Goal: Task Accomplishment & Management: Complete application form

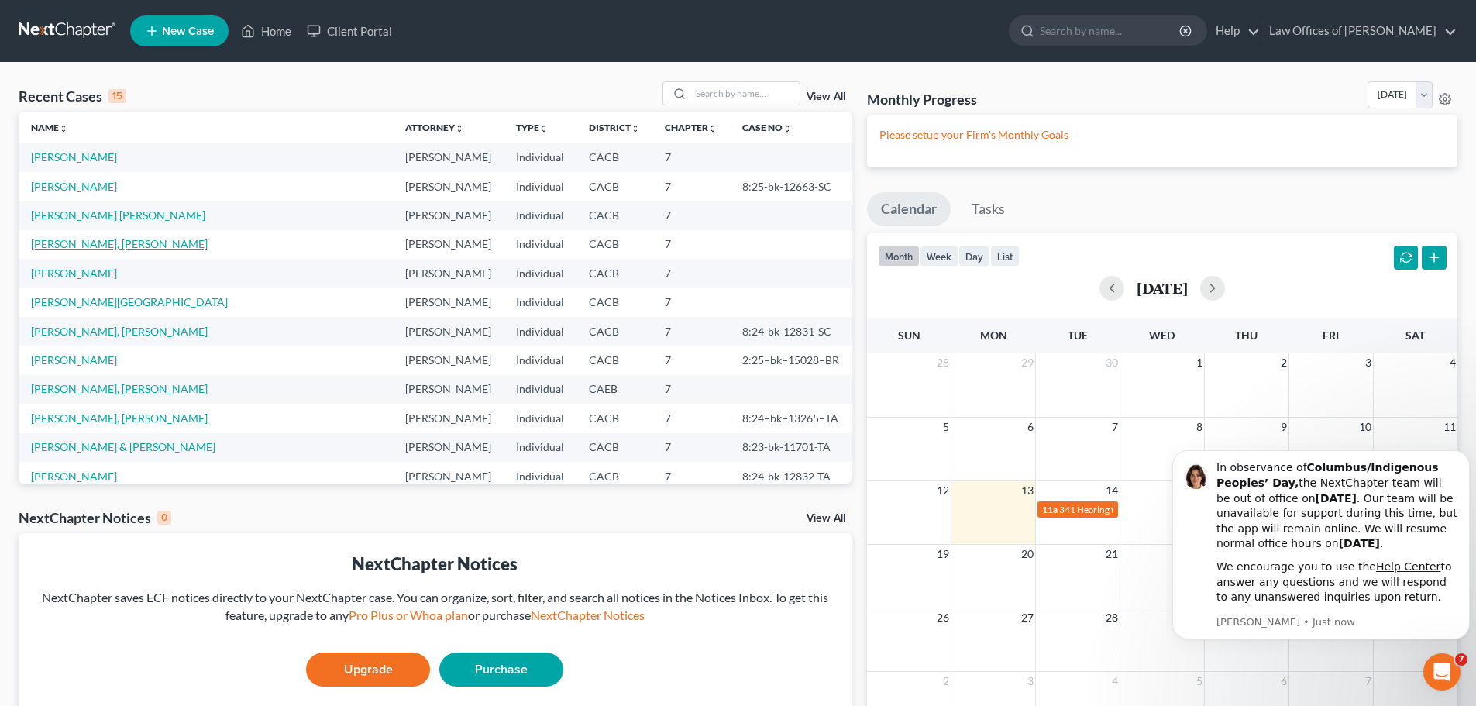
click at [133, 248] on link "[PERSON_NAME], [PERSON_NAME]" at bounding box center [119, 243] width 177 height 13
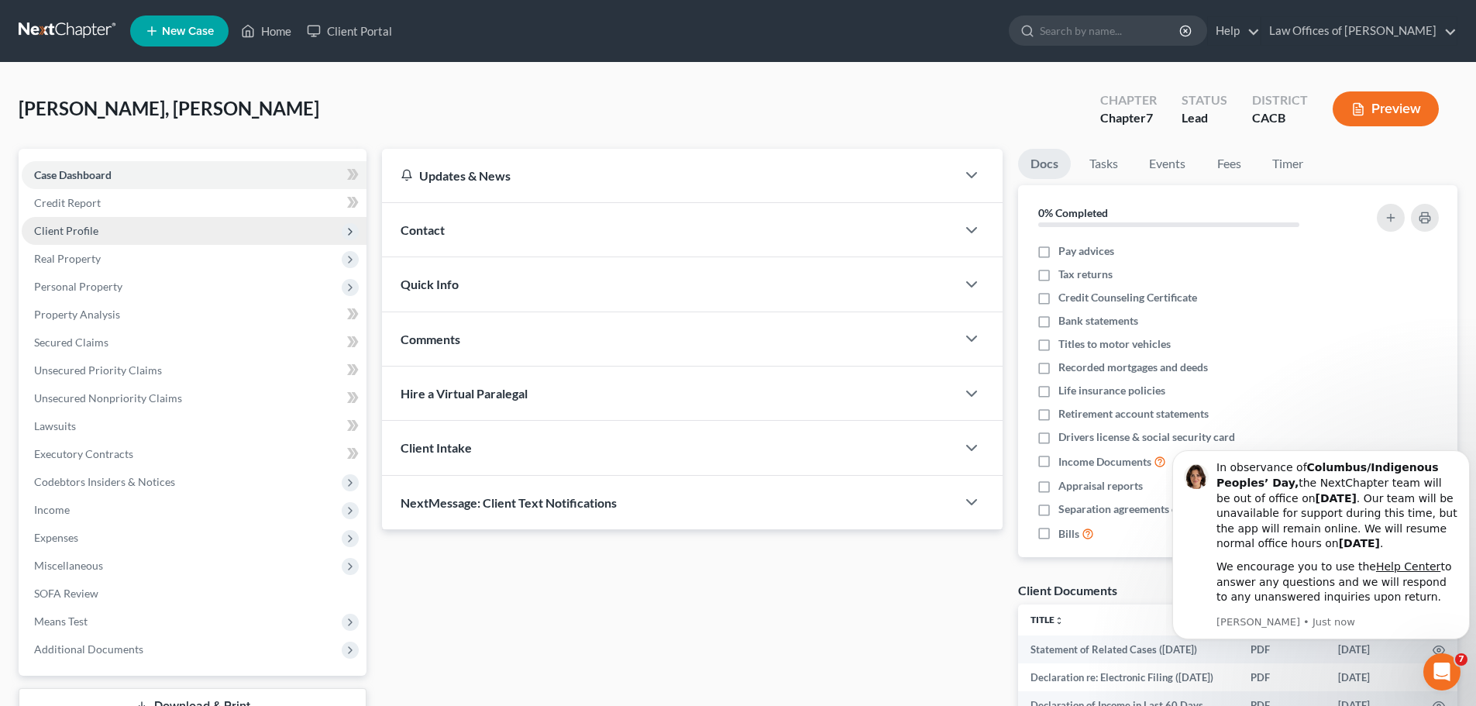
click at [194, 232] on span "Client Profile" at bounding box center [194, 231] width 345 height 28
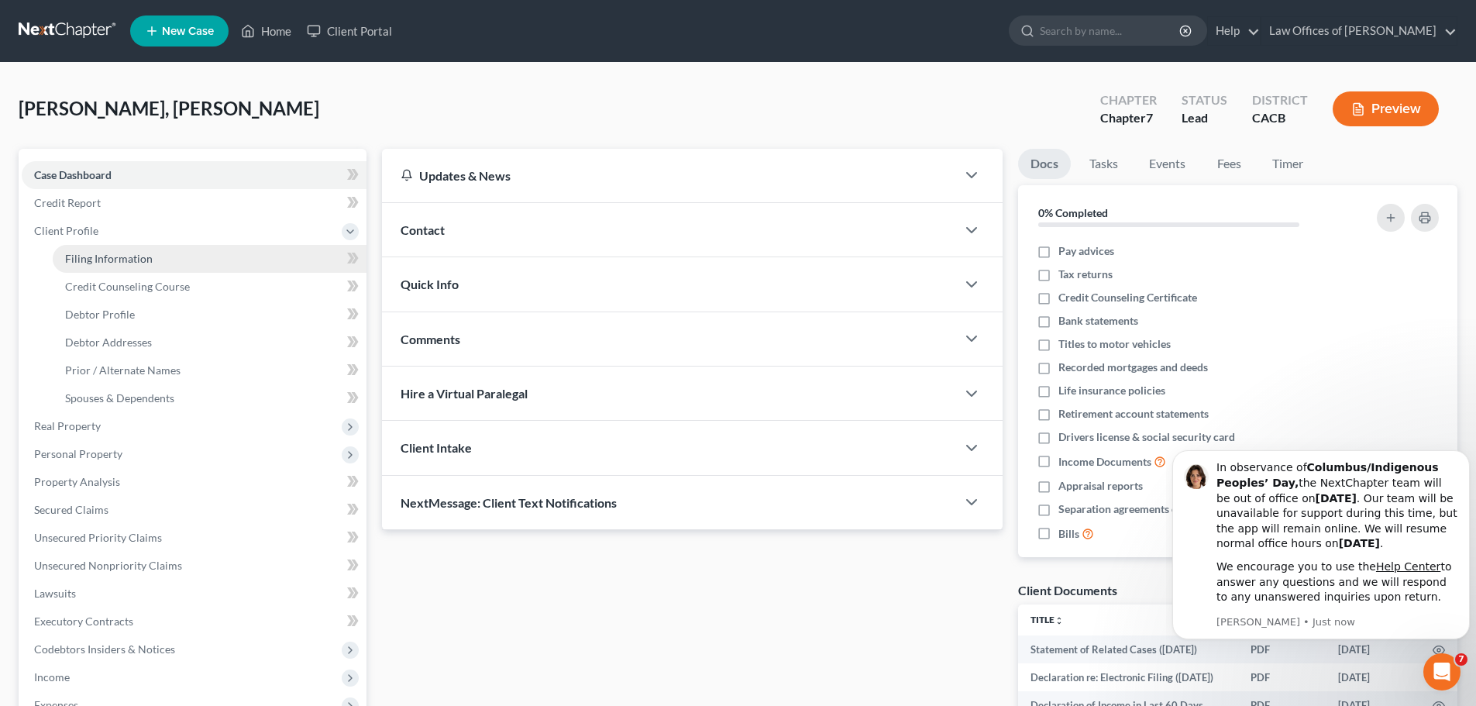
click at [190, 252] on link "Filing Information" at bounding box center [210, 259] width 314 height 28
select select "1"
select select "0"
select select "4"
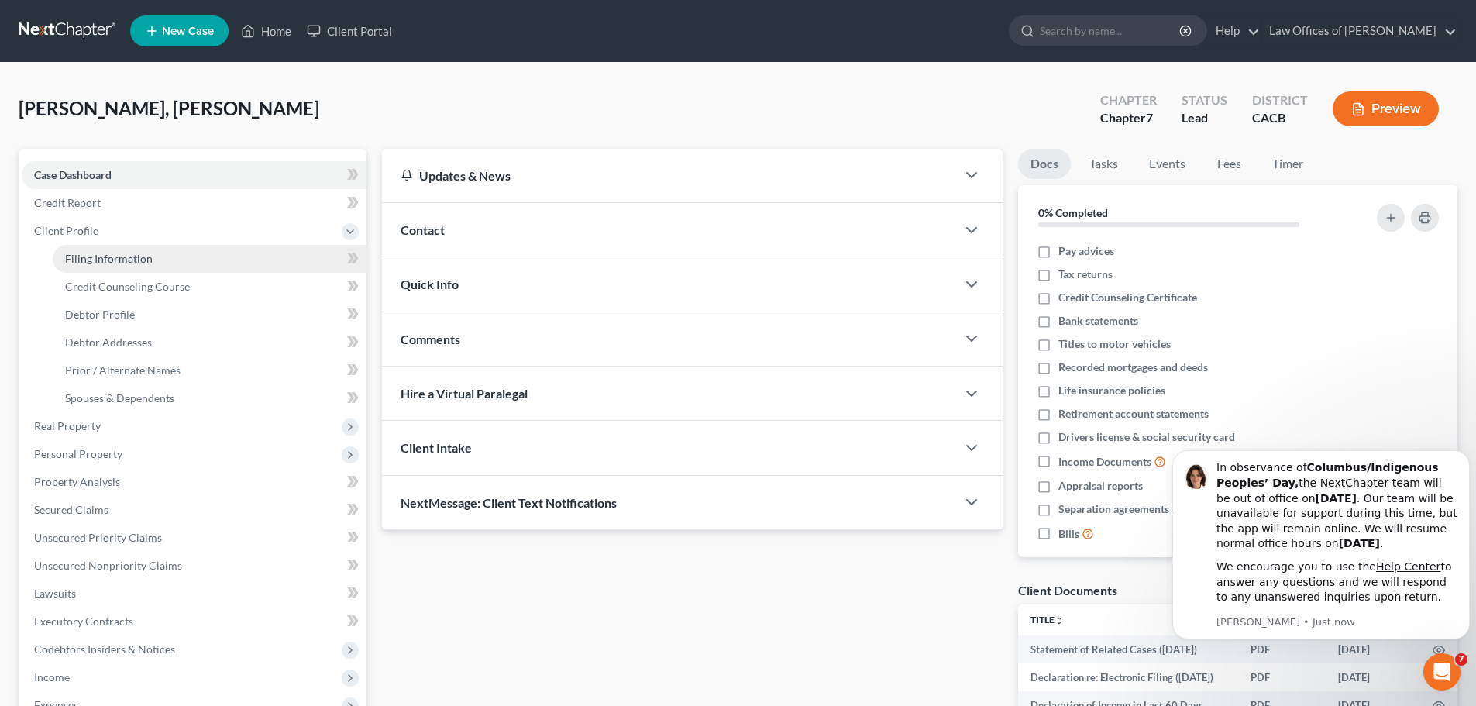
select select "0"
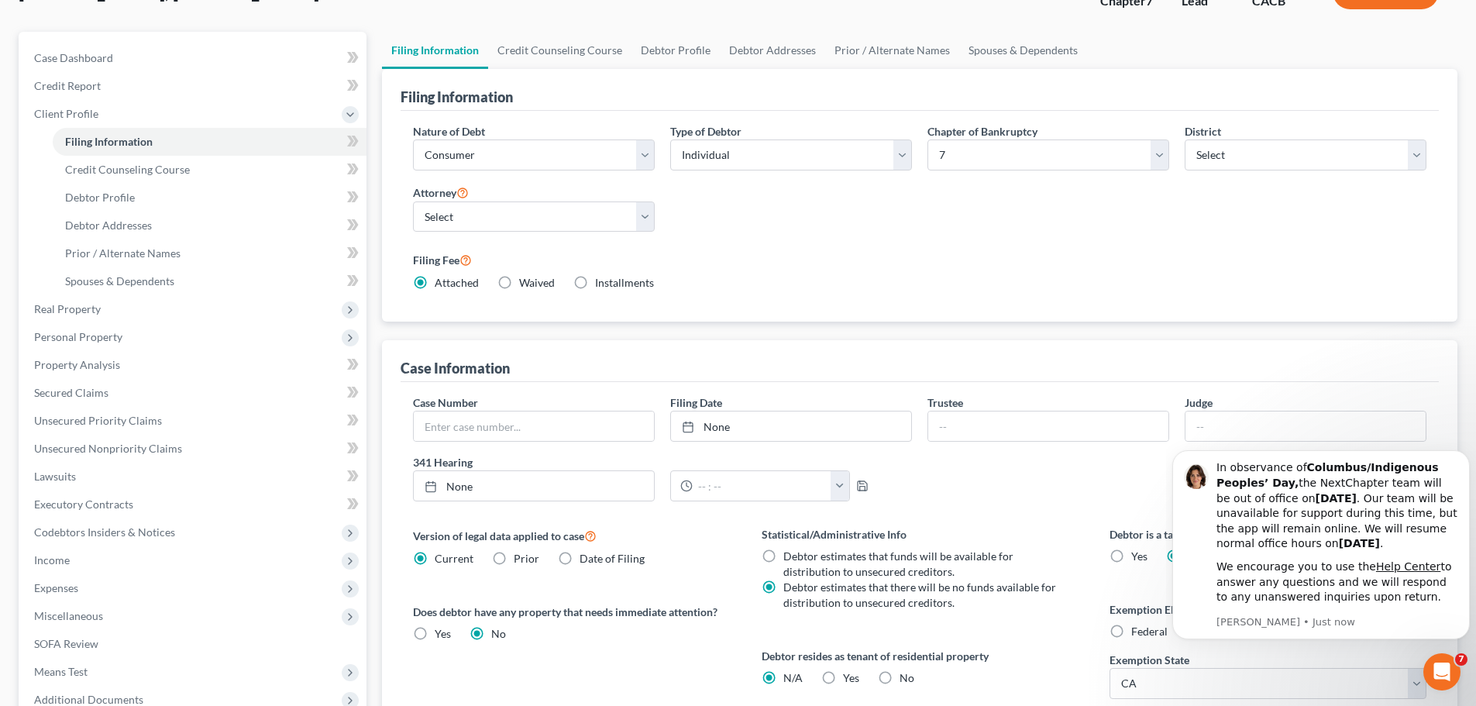
scroll to position [155, 0]
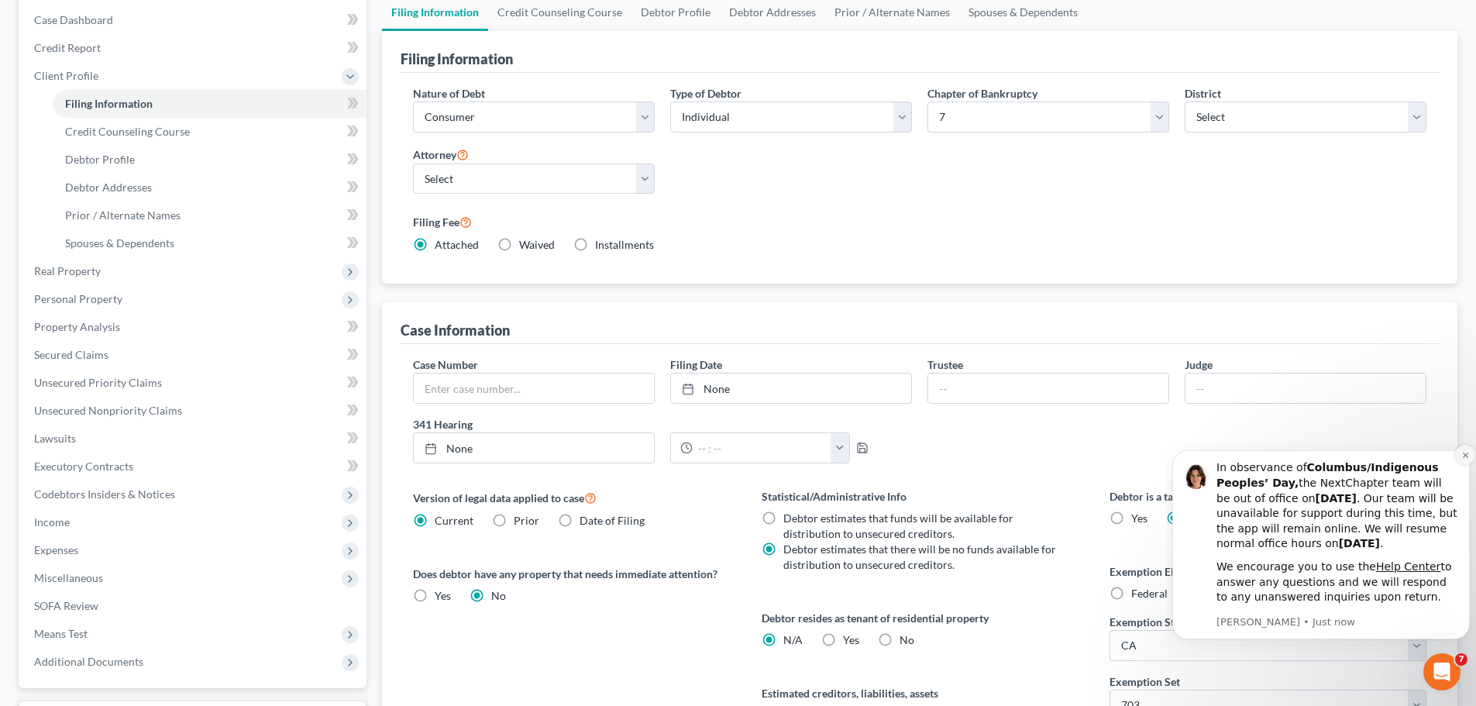
click at [1464, 456] on icon "Dismiss notification" at bounding box center [1464, 454] width 5 height 5
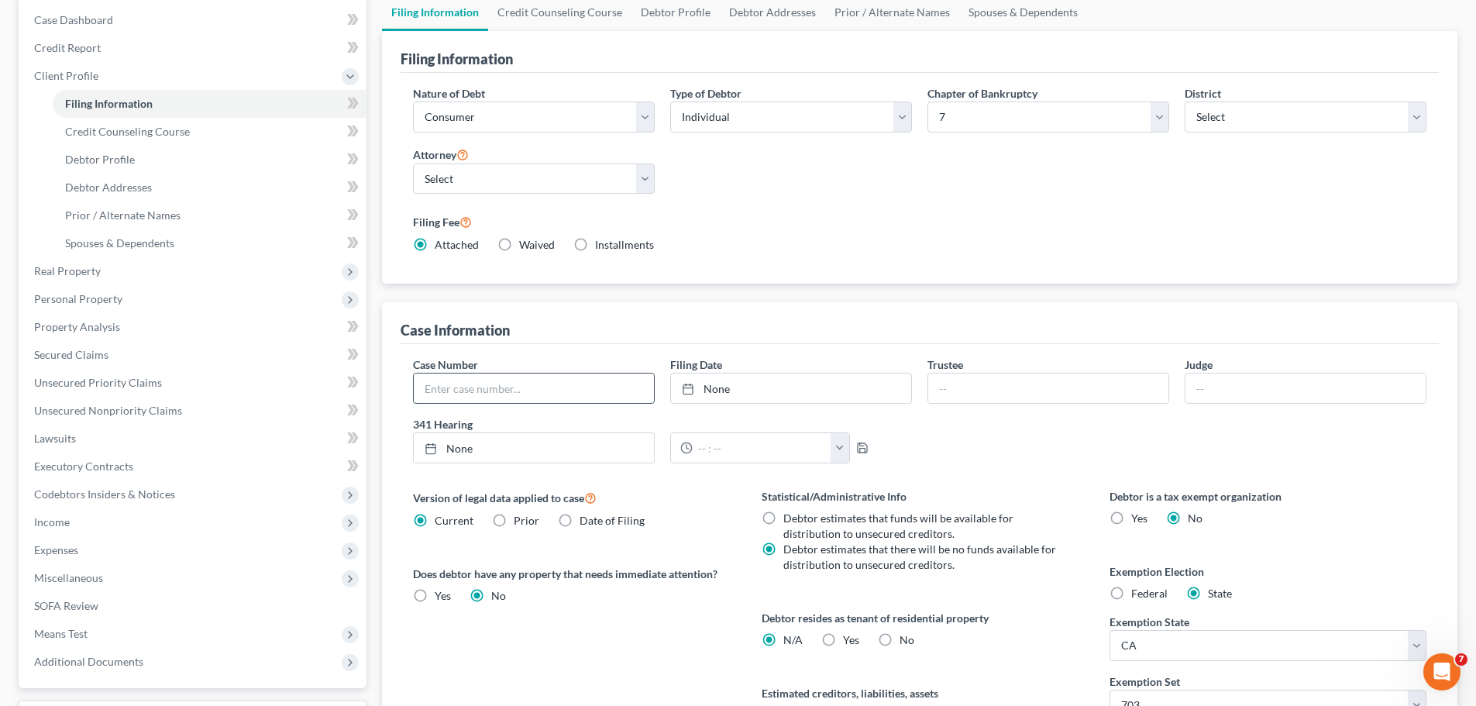
click at [466, 380] on input "text" at bounding box center [534, 387] width 240 height 29
paste input "8:25−bk−12664−SC"
click at [429, 388] on input "8:25−bk−12664−SC" at bounding box center [534, 387] width 240 height 29
type input "8:25−bk−12664−SC"
type input "[DATE]"
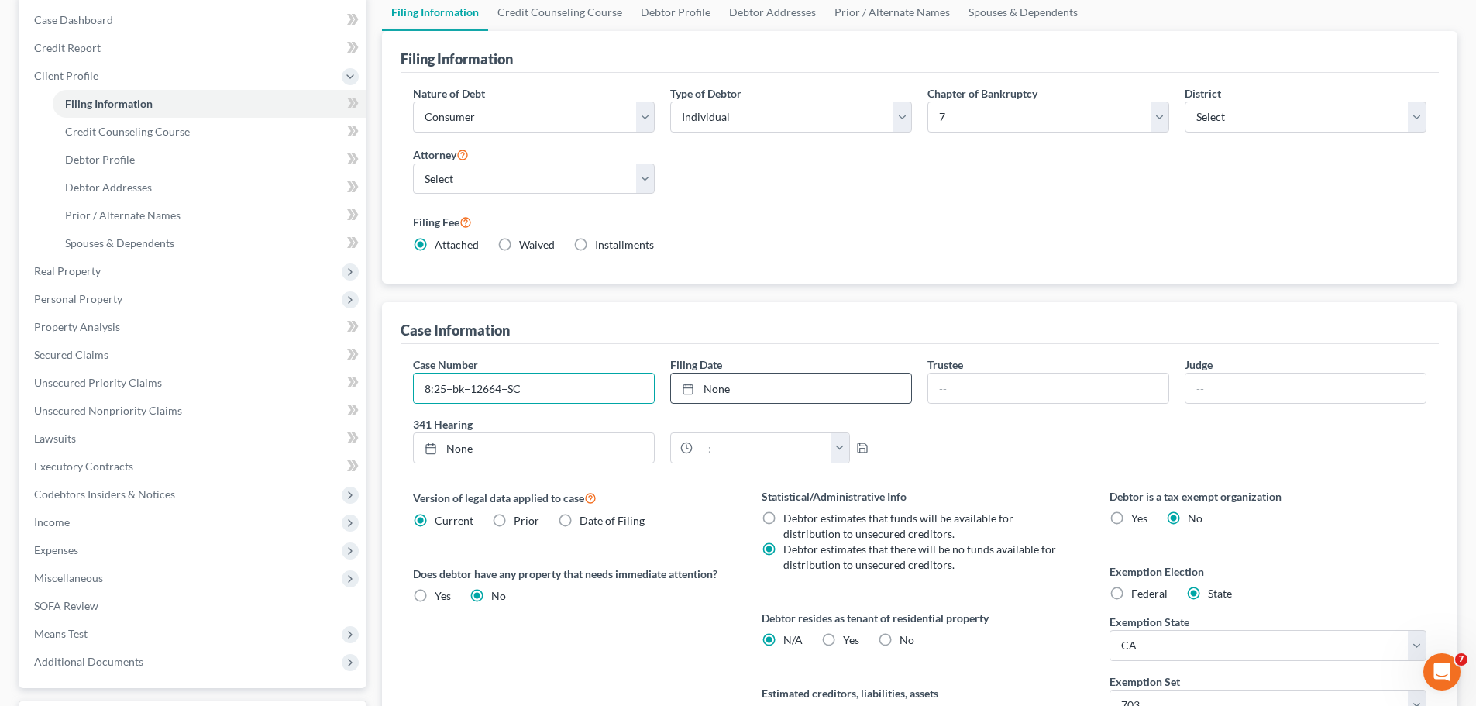
click at [861, 394] on link "None" at bounding box center [791, 387] width 240 height 29
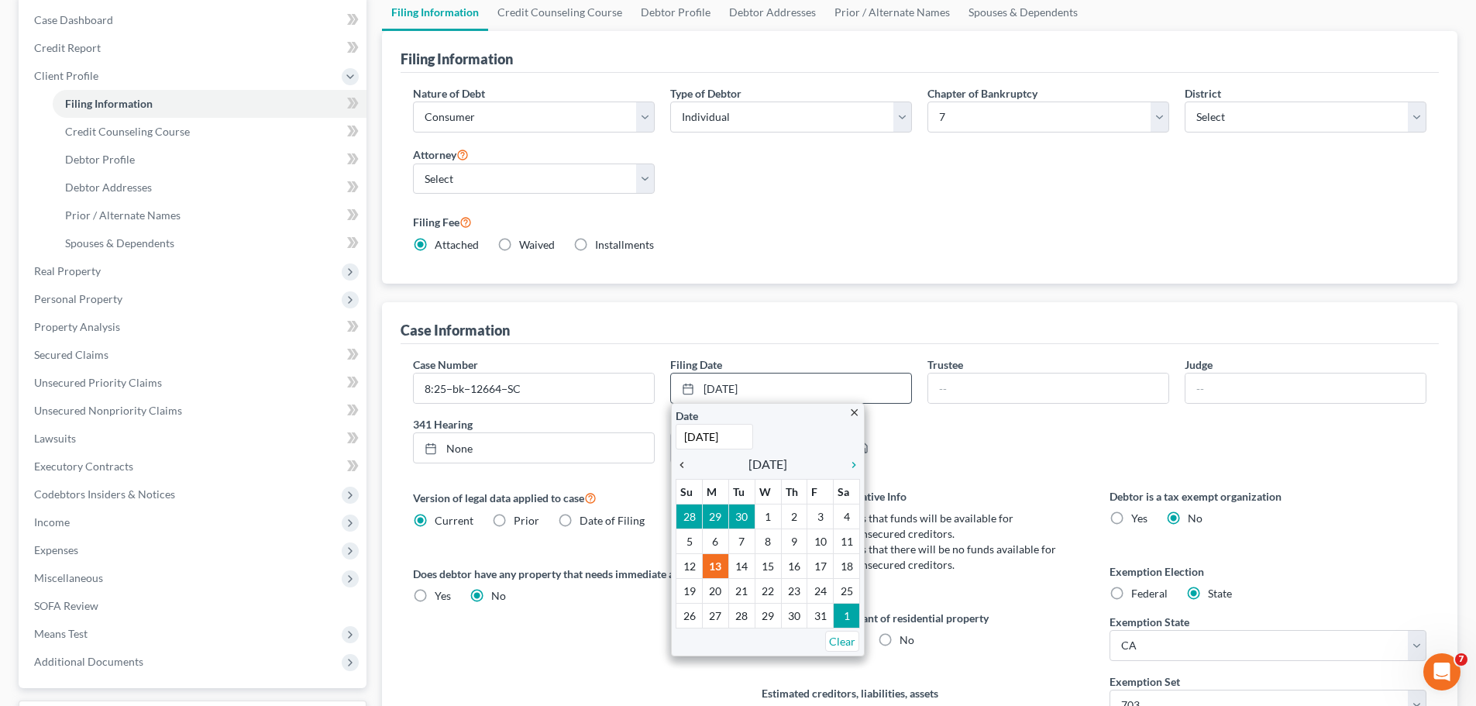
click at [686, 466] on icon "chevron_left" at bounding box center [686, 465] width 20 height 12
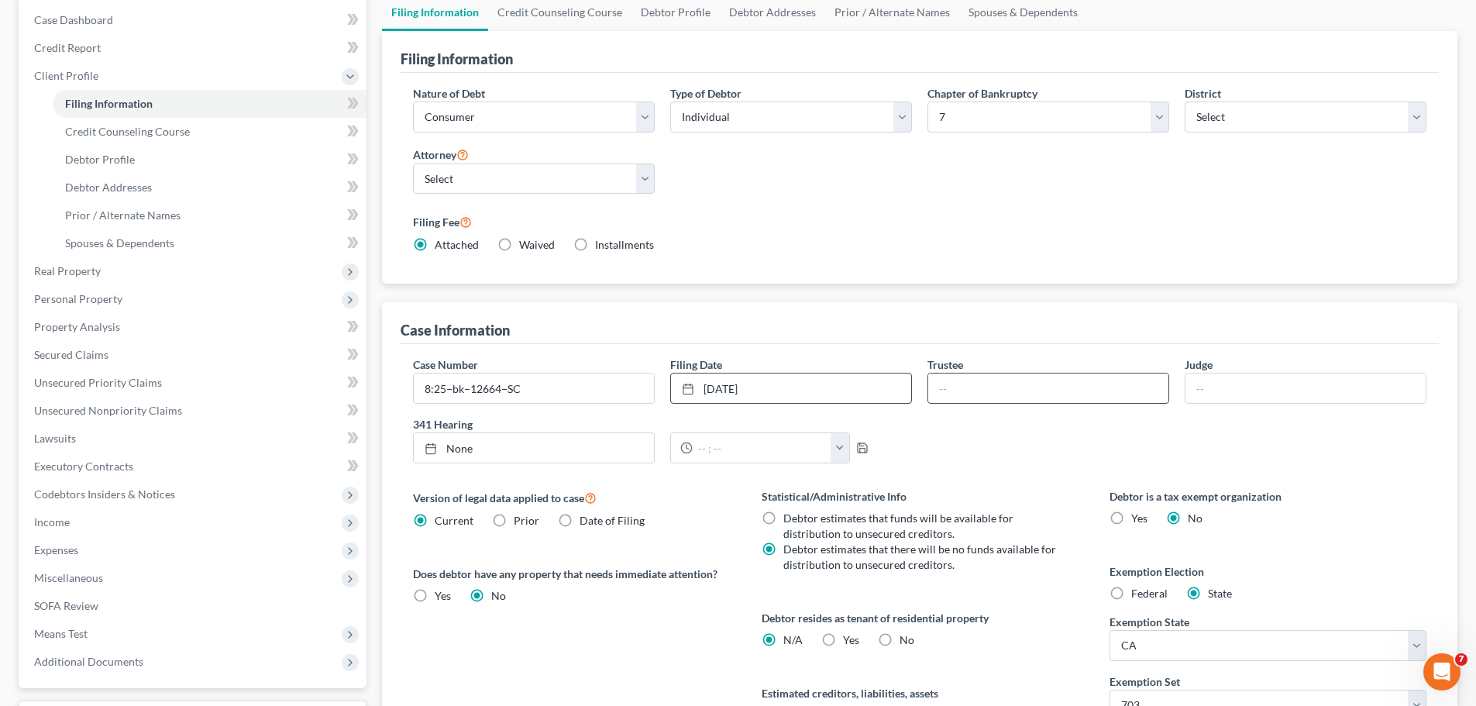
click at [1003, 397] on input "text" at bounding box center [1048, 387] width 240 height 29
type input "[PERSON_NAME]"
click at [1205, 392] on input "text" at bounding box center [1305, 387] width 240 height 29
type input "[PERSON_NAME]"
type input "[DATE]"
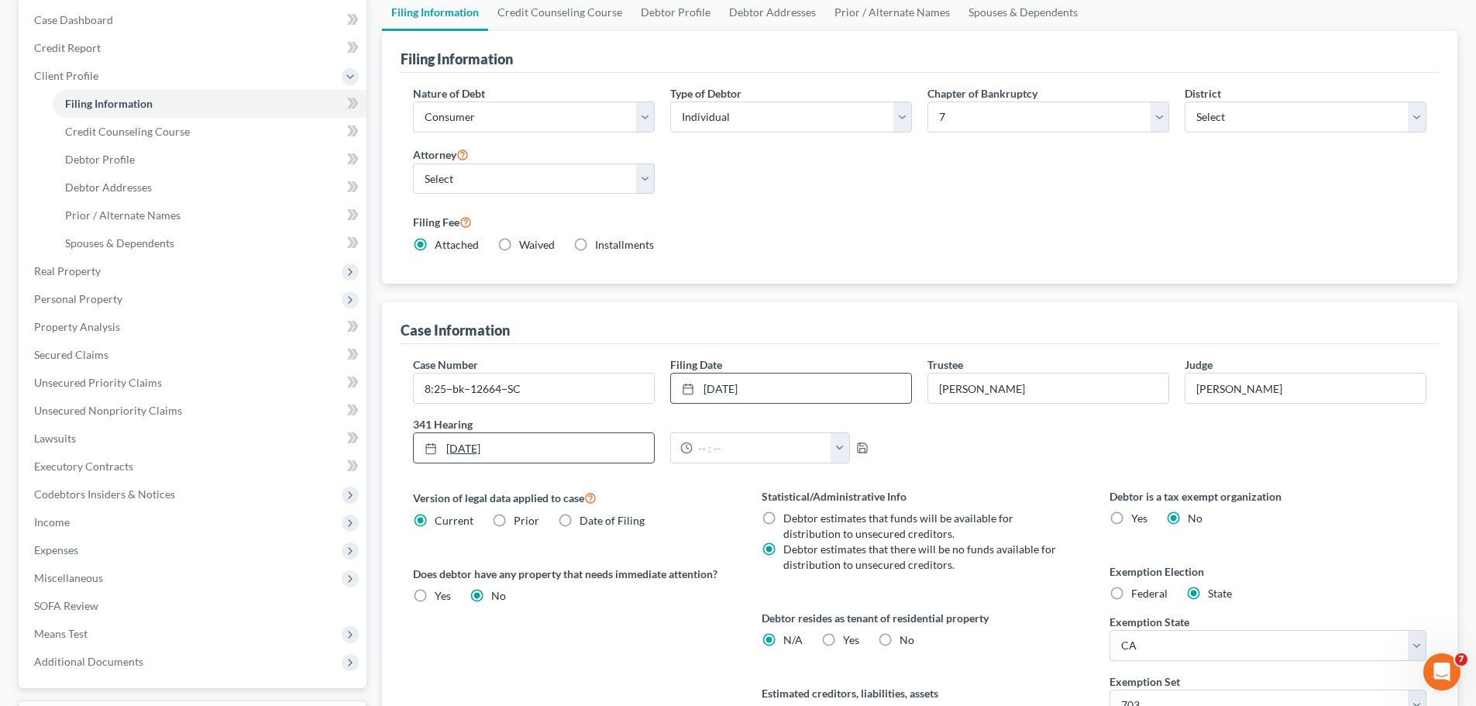
click at [517, 452] on link "[DATE]" at bounding box center [534, 447] width 240 height 29
click at [831, 446] on button "button" at bounding box center [840, 447] width 19 height 29
click at [876, 514] on link "11:00am" at bounding box center [870, 516] width 87 height 26
type input "11:00am"
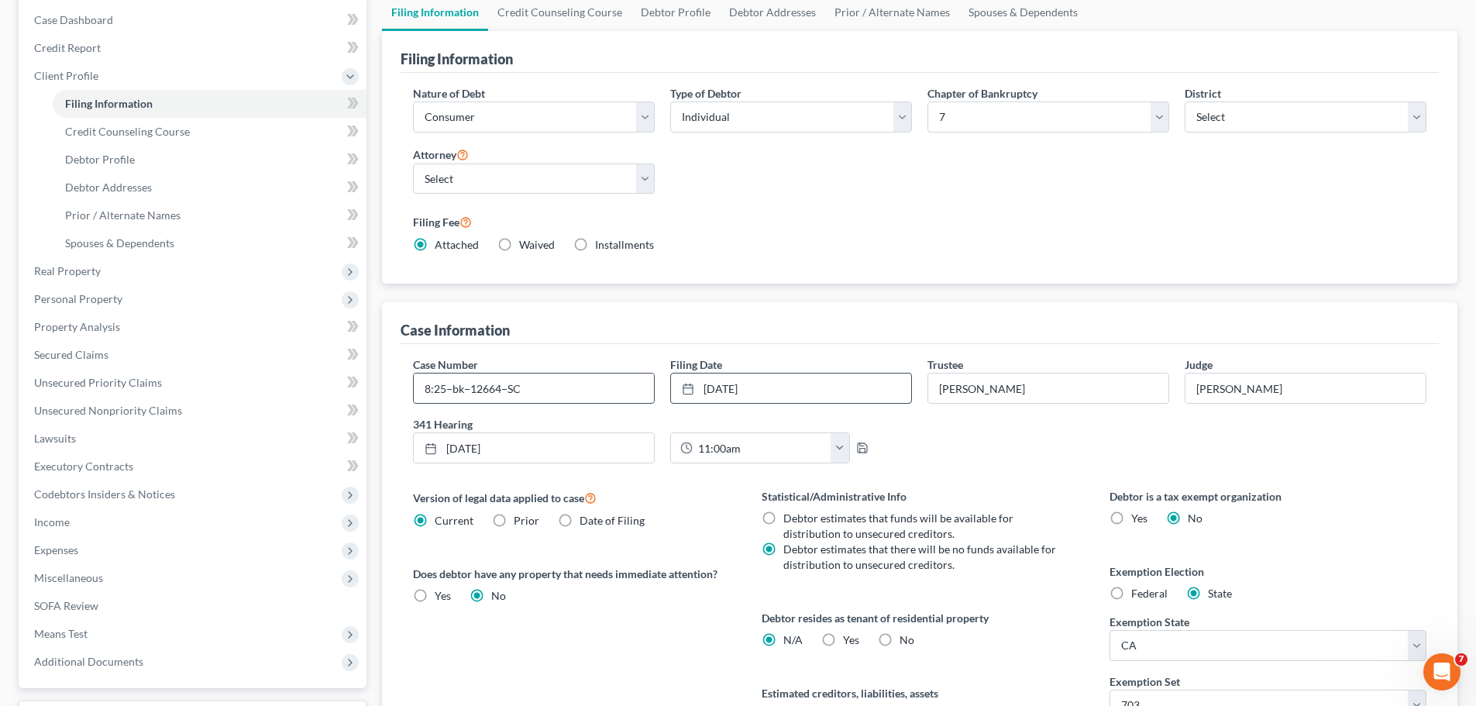
drag, startPoint x: 538, startPoint y: 390, endPoint x: 413, endPoint y: 390, distance: 125.5
click at [413, 390] on div "8:25−bk−12664−SC" at bounding box center [534, 388] width 242 height 31
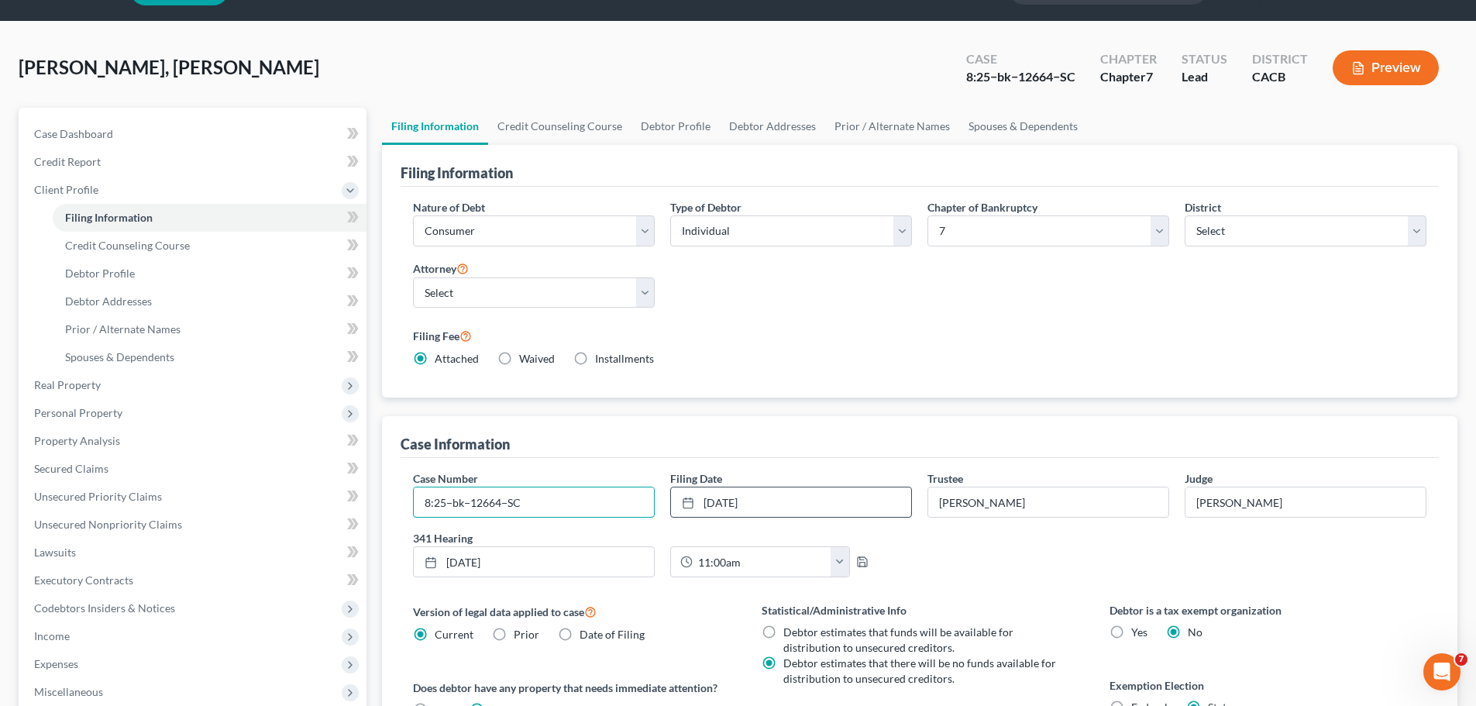
scroll to position [0, 0]
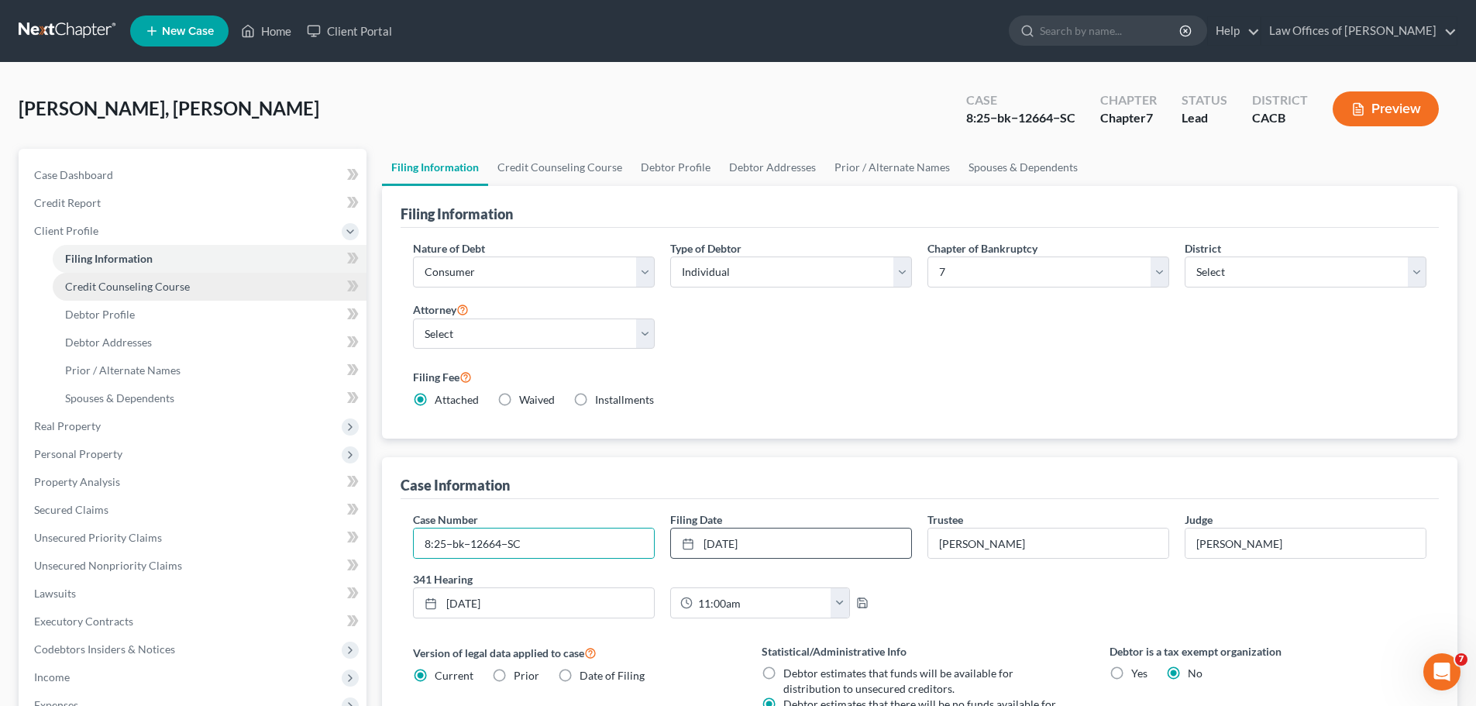
click at [121, 286] on span "Credit Counseling Course" at bounding box center [127, 286] width 125 height 13
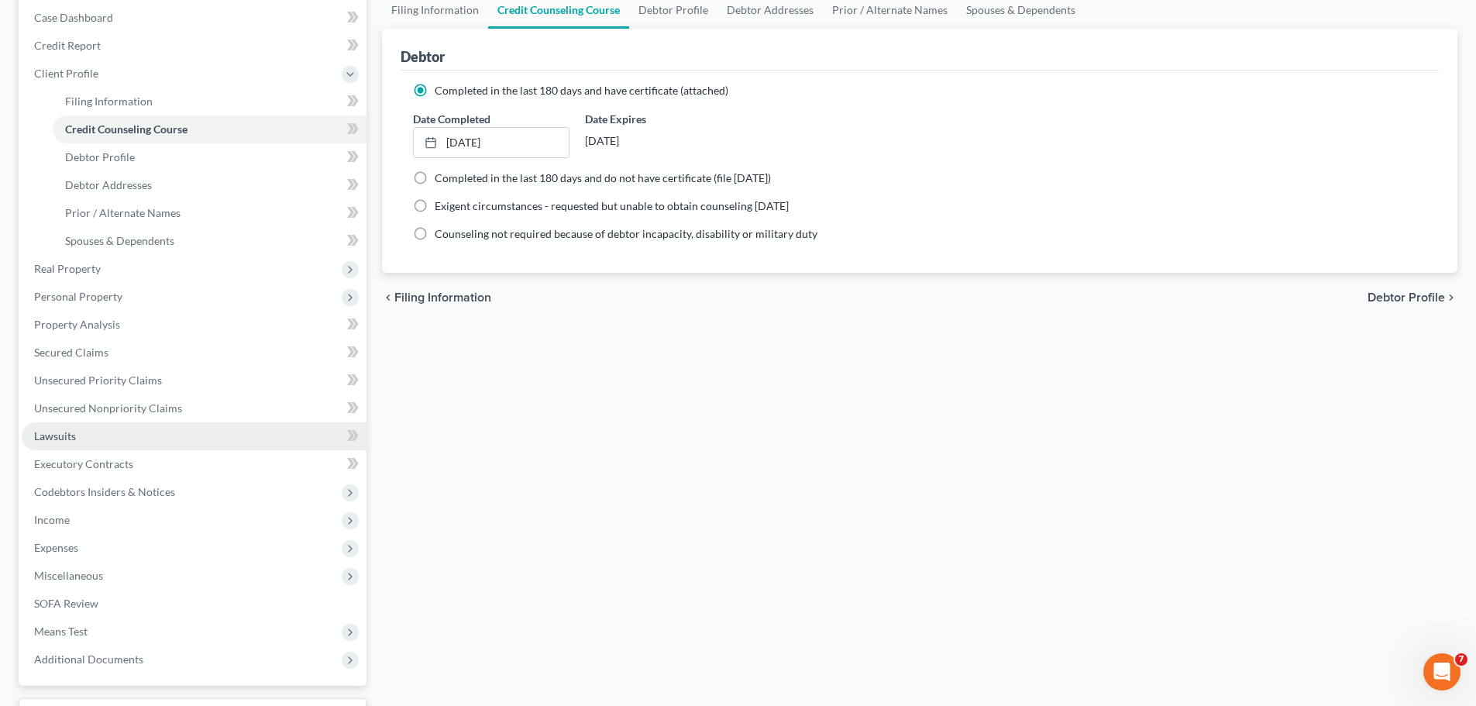
scroll to position [285, 0]
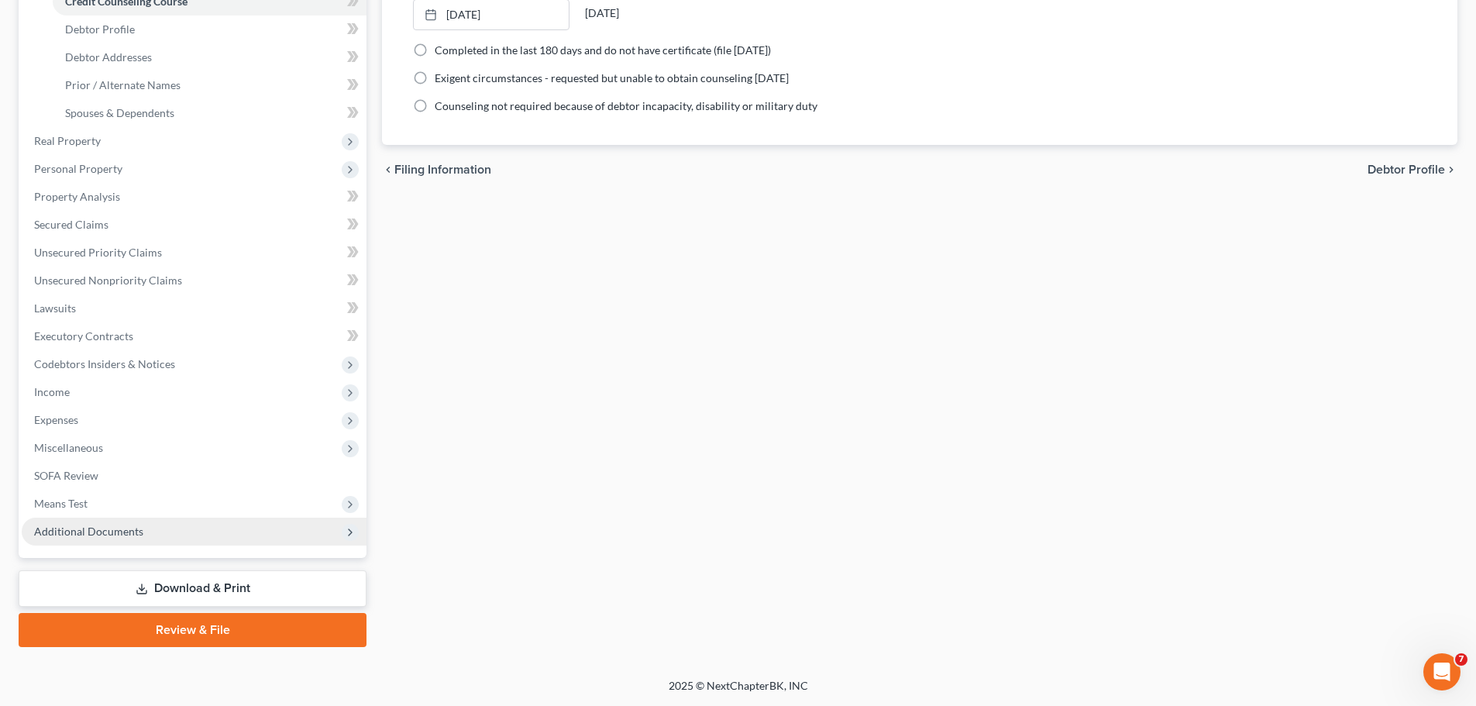
click at [62, 528] on span "Additional Documents" at bounding box center [88, 530] width 109 height 13
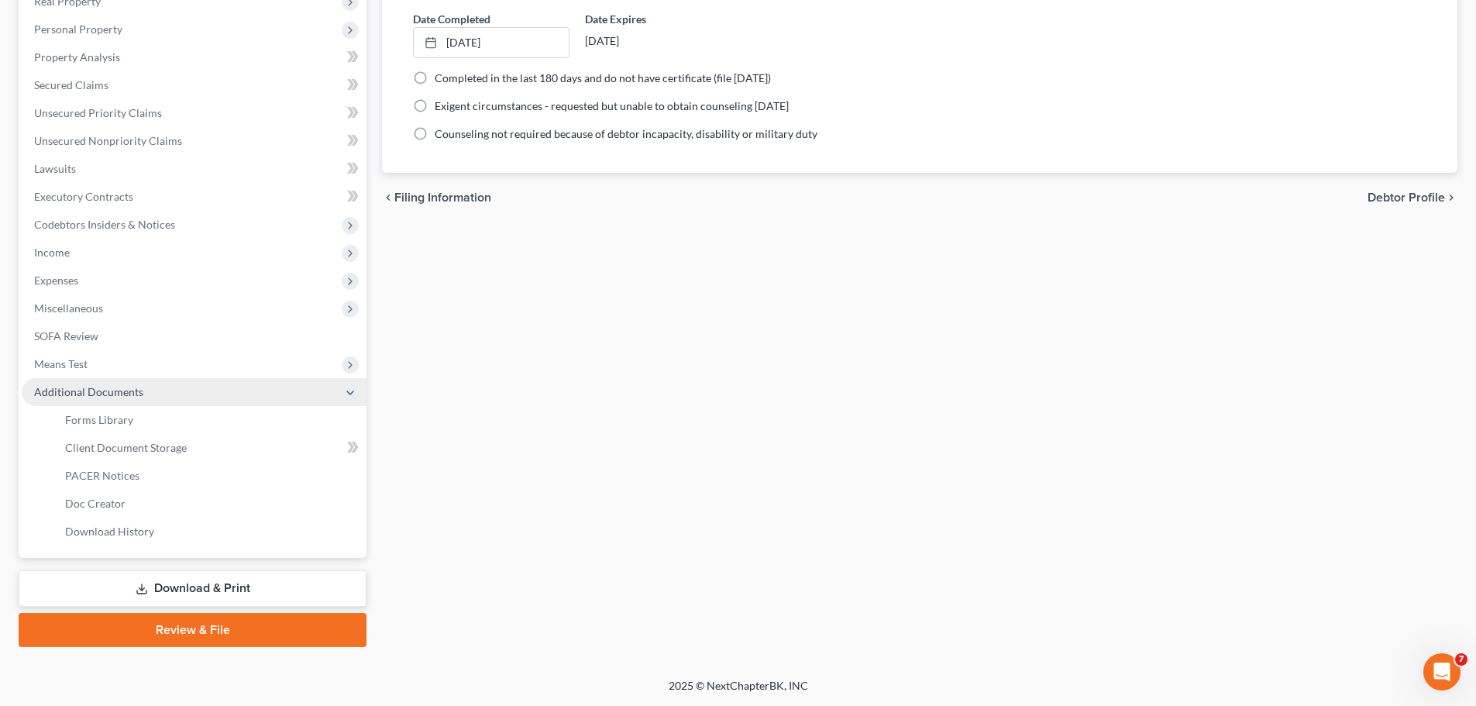
scroll to position [257, 0]
click at [151, 421] on link "Forms Library" at bounding box center [210, 420] width 314 height 28
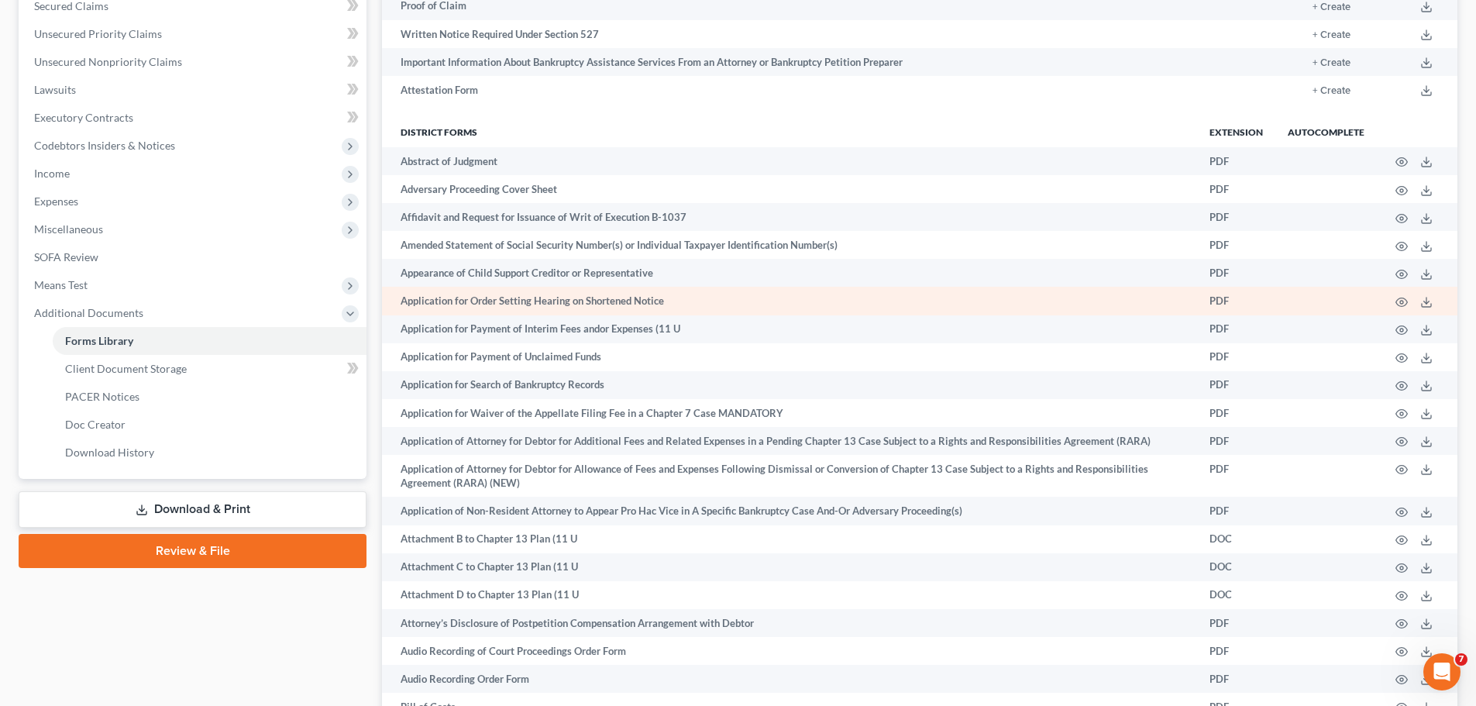
scroll to position [620, 0]
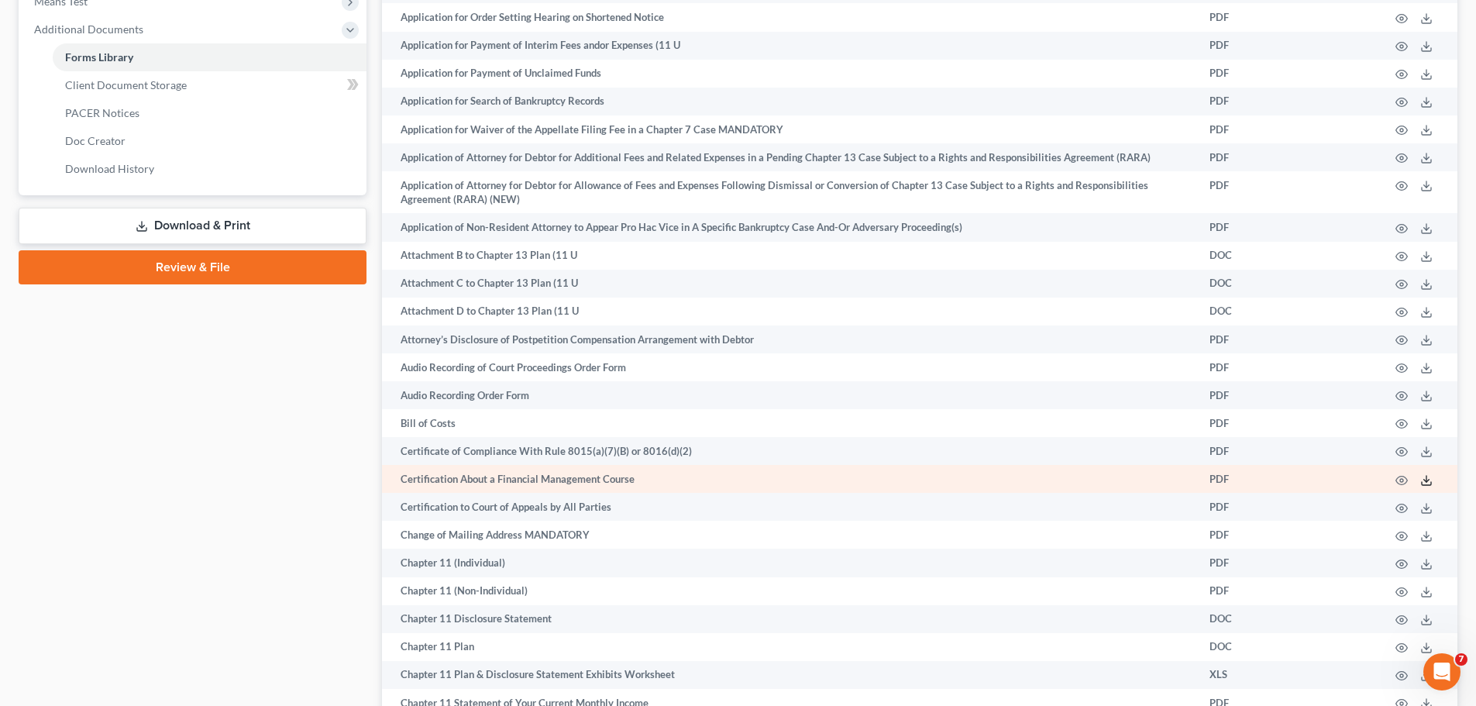
click at [1424, 481] on icon at bounding box center [1426, 480] width 12 height 12
